Goal: Transaction & Acquisition: Book appointment/travel/reservation

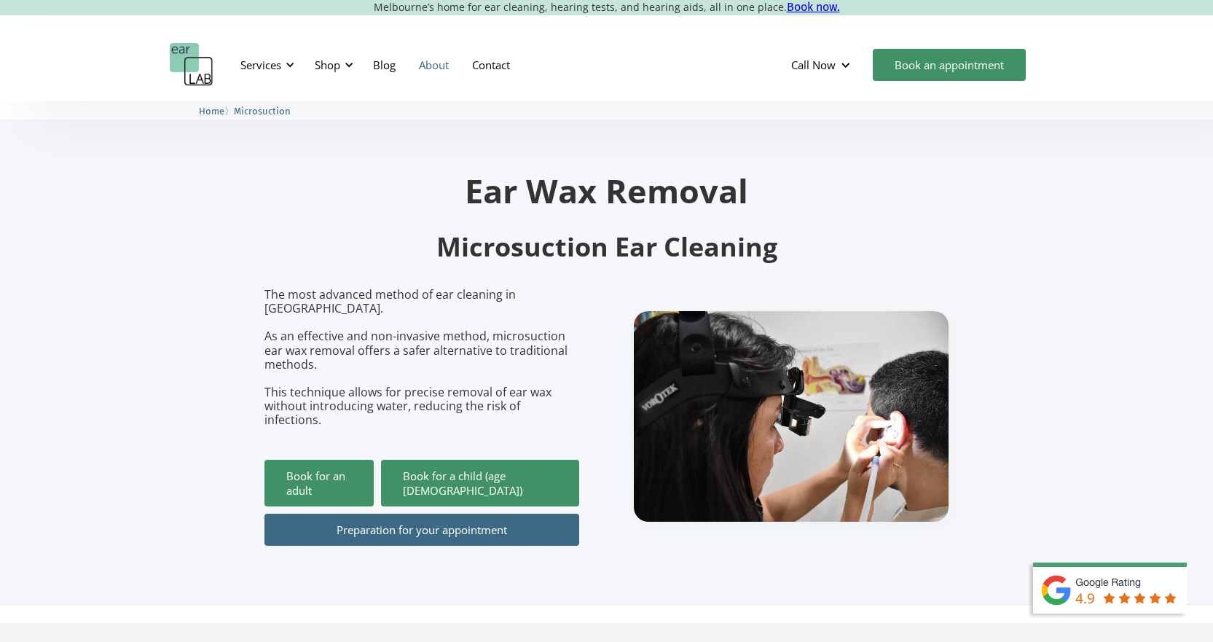
click at [441, 66] on link "About" at bounding box center [433, 65] width 53 height 42
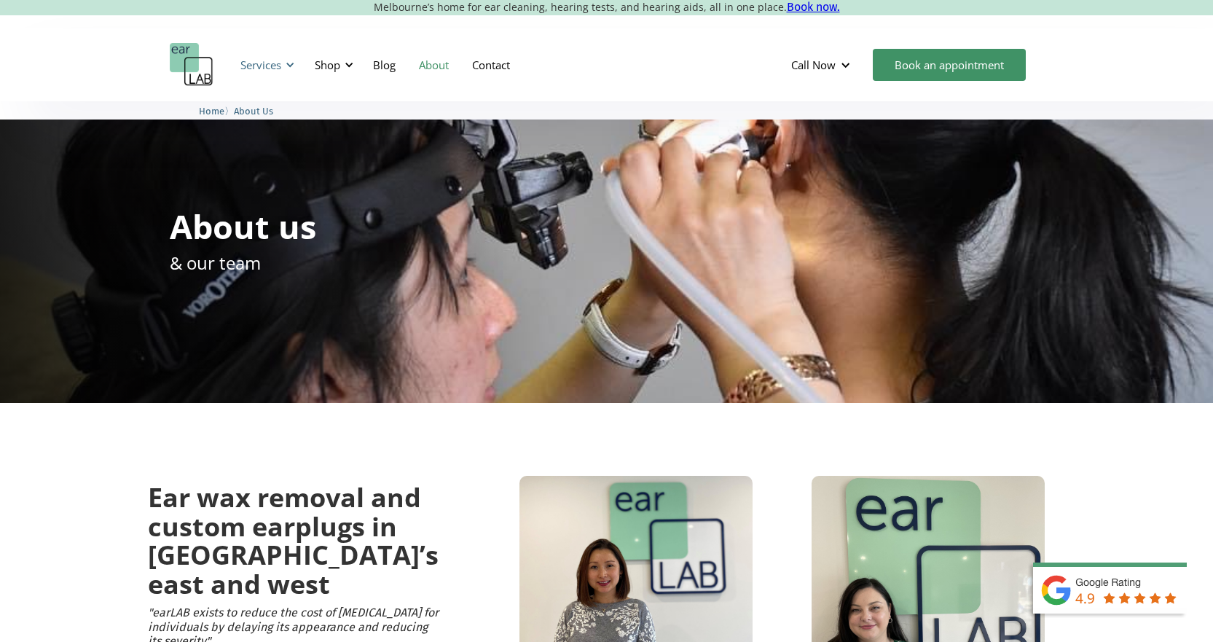
click at [282, 63] on div "Services" at bounding box center [265, 65] width 67 height 44
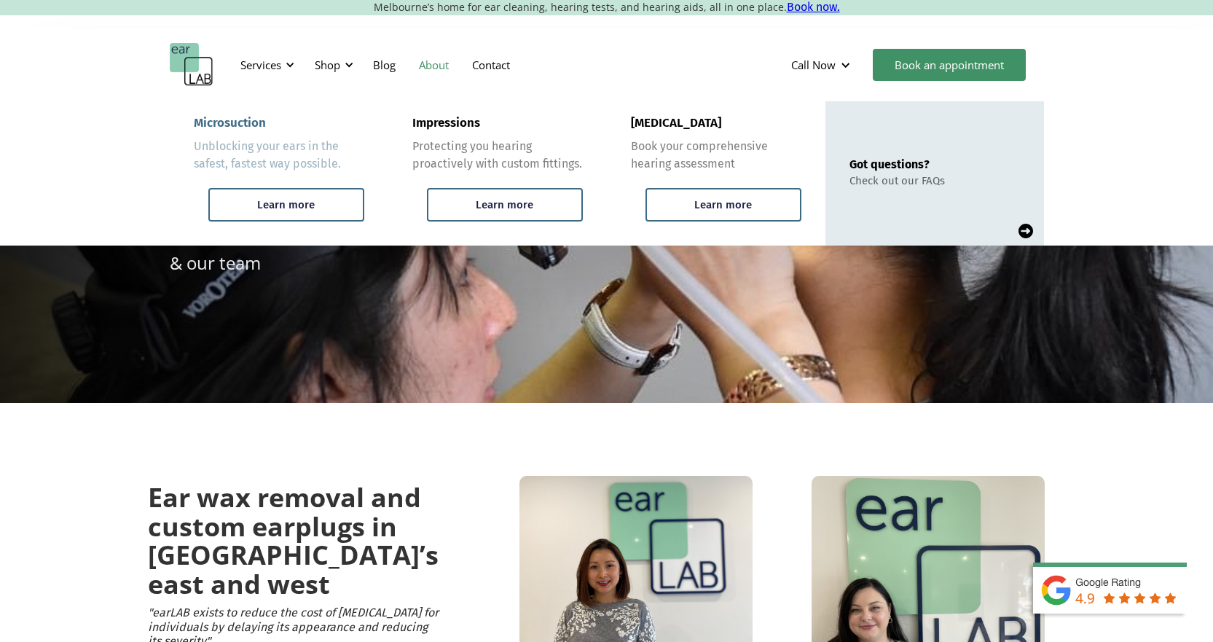
click at [251, 127] on div "Microsuction" at bounding box center [230, 123] width 72 height 15
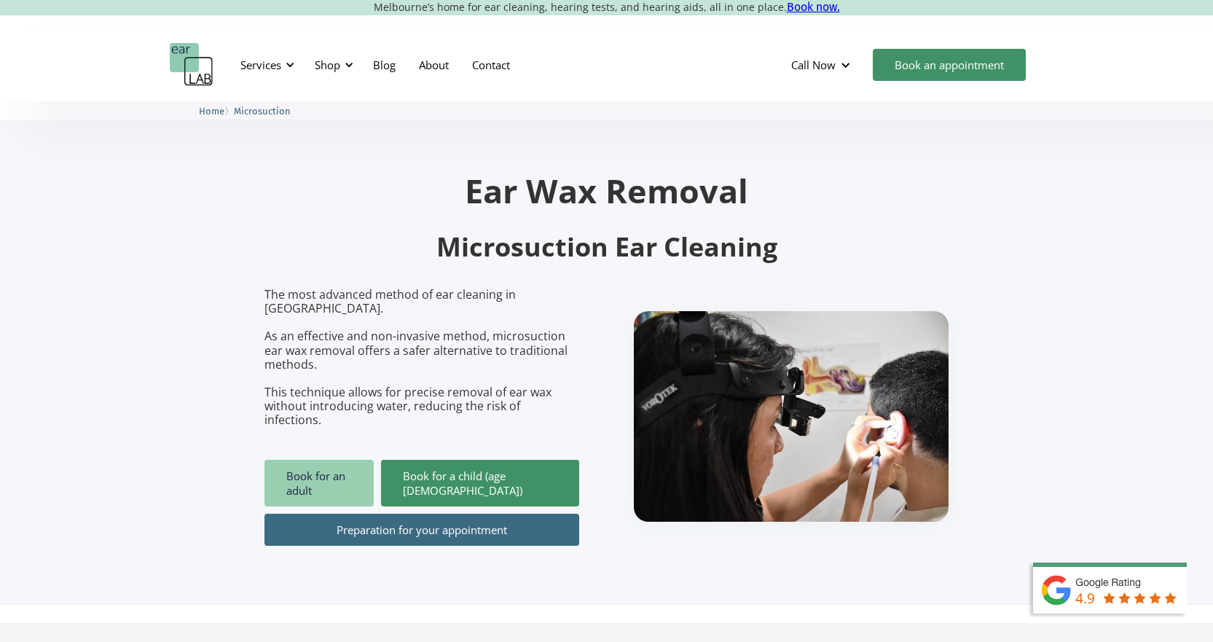
click at [317, 460] on link "Book for an adult" at bounding box center [318, 483] width 109 height 47
